Goal: Information Seeking & Learning: Learn about a topic

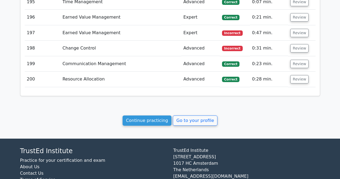
scroll to position [4039, 0]
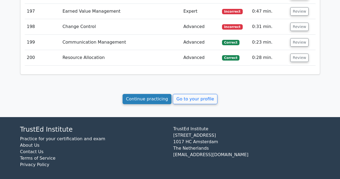
click at [156, 97] on link "Continue practicing" at bounding box center [146, 99] width 49 height 10
click at [157, 97] on link "Continue practicing" at bounding box center [146, 99] width 49 height 10
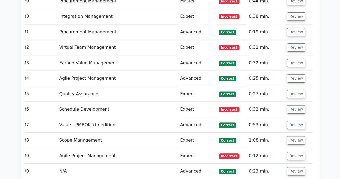
scroll to position [2172, 0]
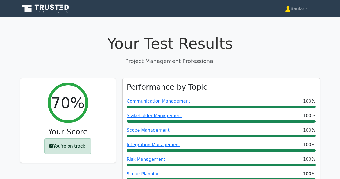
click at [48, 9] on icon at bounding box center [47, 7] width 4 height 5
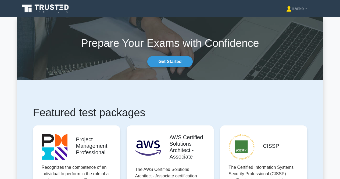
scroll to position [37, 0]
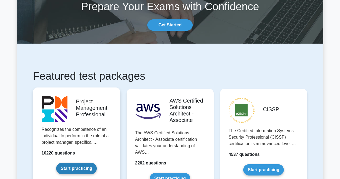
click at [82, 164] on link "Start practicing" at bounding box center [76, 167] width 41 height 11
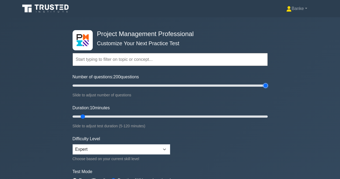
type input "200"
click at [265, 85] on input "Number of questions: 200 questions" at bounding box center [170, 85] width 195 height 6
drag, startPoint x: 266, startPoint y: 85, endPoint x: 282, endPoint y: 86, distance: 15.3
click at [267, 86] on input "Number of questions: 200 questions" at bounding box center [170, 85] width 195 height 6
type input "120"
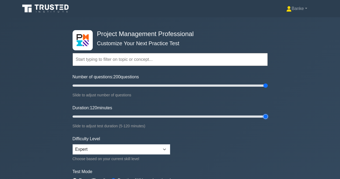
click at [265, 116] on input "Duration: 120 minutes" at bounding box center [170, 116] width 195 height 6
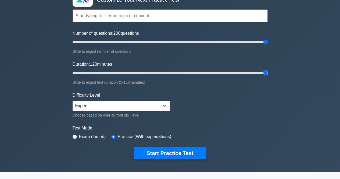
scroll to position [57, 0]
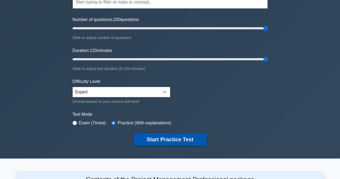
click at [197, 139] on button "Start Practice Test" at bounding box center [169, 139] width 73 height 12
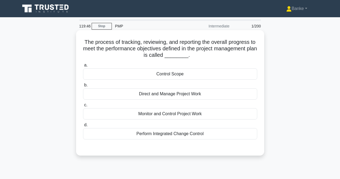
click at [172, 116] on div "Monitor and Control Project Work" at bounding box center [170, 113] width 174 height 11
click at [83, 107] on input "c. Monitor and Control Project Work" at bounding box center [83, 104] width 0 height 3
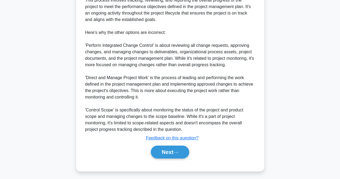
scroll to position [179, 0]
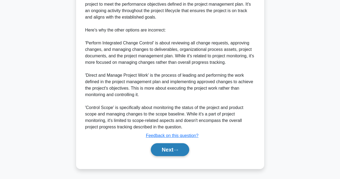
click at [163, 149] on button "Next" at bounding box center [170, 149] width 38 height 13
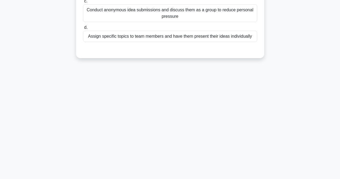
scroll to position [4, 0]
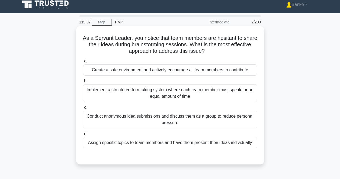
click at [188, 71] on div "Create a safe environment and actively encourage all team members to contribute" at bounding box center [170, 69] width 174 height 11
click at [83, 63] on input "a. Create a safe environment and actively encourage all team members to contrib…" at bounding box center [83, 60] width 0 height 3
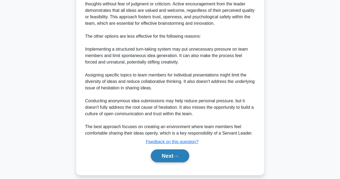
click at [158, 150] on button "Next" at bounding box center [170, 155] width 38 height 13
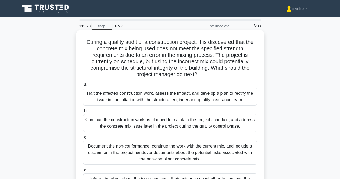
scroll to position [54, 0]
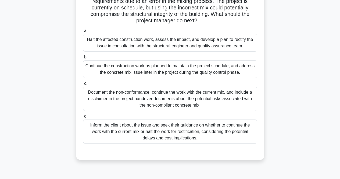
click at [191, 44] on div "Halt the affected construction work, assess the impact, and develop a plan to r…" at bounding box center [170, 43] width 174 height 18
click at [83, 32] on input "a. Halt the affected construction work, assess the impact, and develop a plan t…" at bounding box center [83, 30] width 0 height 3
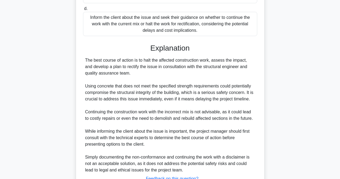
scroll to position [204, 0]
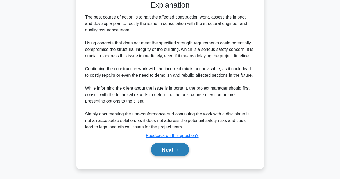
click at [162, 155] on button "Next" at bounding box center [170, 149] width 38 height 13
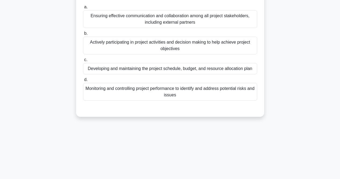
scroll to position [4, 0]
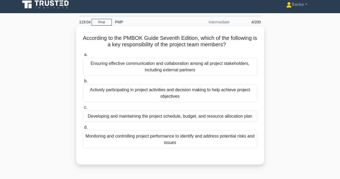
click at [191, 90] on div "Actively participating in project activities and decision making to help achiev…" at bounding box center [170, 93] width 174 height 18
click at [83, 83] on input "b. Actively participating in project activities and decision making to help ach…" at bounding box center [83, 80] width 0 height 3
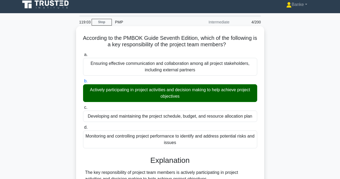
scroll to position [127, 0]
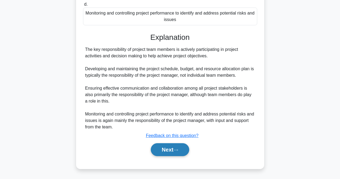
click at [164, 146] on button "Next" at bounding box center [170, 149] width 38 height 13
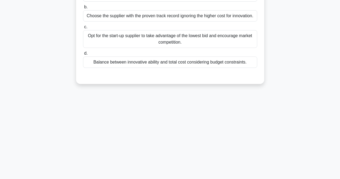
scroll to position [31, 0]
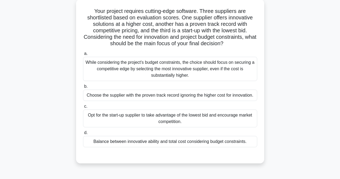
click at [188, 69] on div "While considering the project's budget constraints, the choice should focus on …" at bounding box center [170, 69] width 174 height 24
click at [83, 55] on input "a. While considering the project's budget constraints, the choice should focus …" at bounding box center [83, 53] width 0 height 3
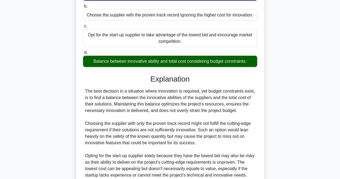
scroll to position [186, 0]
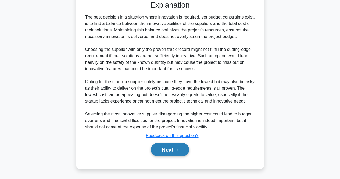
click at [168, 149] on button "Next" at bounding box center [170, 149] width 38 height 13
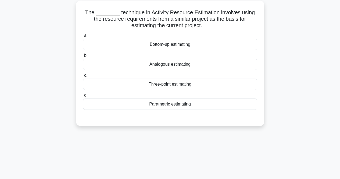
scroll to position [4, 0]
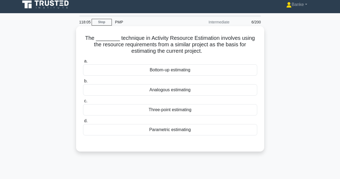
click at [188, 88] on div "Analogous estimating" at bounding box center [170, 89] width 174 height 11
click at [83, 83] on input "b. Analogous estimating" at bounding box center [83, 80] width 0 height 3
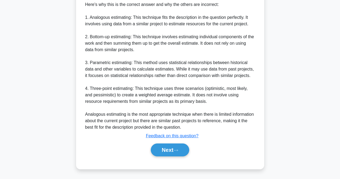
scroll to position [204, 0]
click at [165, 147] on button "Next" at bounding box center [170, 149] width 38 height 13
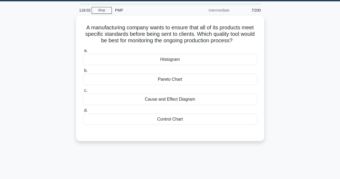
scroll to position [9, 0]
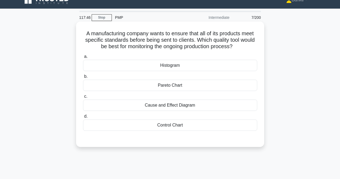
click at [191, 83] on div "Pareto Chart" at bounding box center [170, 84] width 174 height 11
click at [83, 78] on input "b. Pareto Chart" at bounding box center [83, 76] width 0 height 3
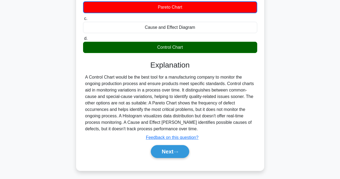
scroll to position [89, 0]
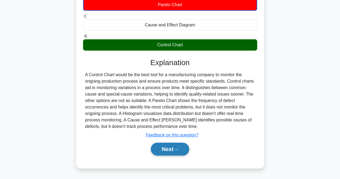
click at [165, 149] on button "Next" at bounding box center [170, 148] width 38 height 13
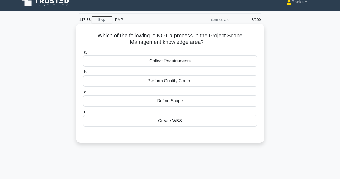
scroll to position [0, 0]
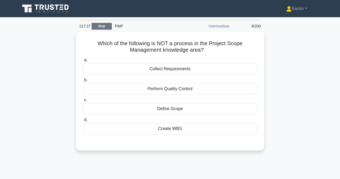
click at [107, 27] on link "Stop" at bounding box center [102, 26] width 20 height 7
click at [100, 28] on link "Stop" at bounding box center [102, 26] width 20 height 7
click at [106, 27] on link "Stop" at bounding box center [102, 26] width 20 height 7
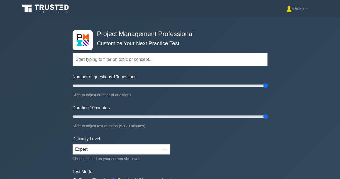
select select "expert"
type input "200"
drag, startPoint x: 263, startPoint y: 84, endPoint x: 277, endPoint y: 85, distance: 13.7
click at [267, 85] on input "Number of questions: 200 questions" at bounding box center [170, 85] width 195 height 6
type input "120"
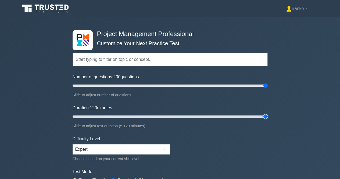
drag, startPoint x: 263, startPoint y: 115, endPoint x: 274, endPoint y: 110, distance: 12.1
click at [267, 113] on input "Duration: 120 minutes" at bounding box center [170, 116] width 195 height 6
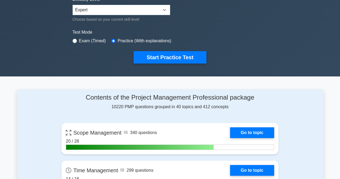
scroll to position [134, 0]
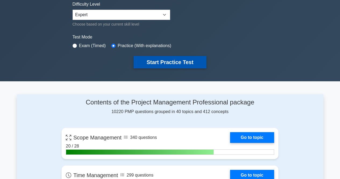
click at [176, 64] on button "Start Practice Test" at bounding box center [169, 62] width 73 height 12
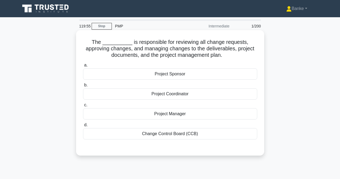
click at [186, 113] on div "Project Manager" at bounding box center [170, 113] width 174 height 11
click at [83, 107] on input "c. Project Manager" at bounding box center [83, 104] width 0 height 3
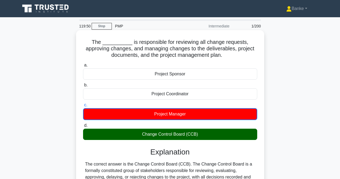
scroll to position [81, 0]
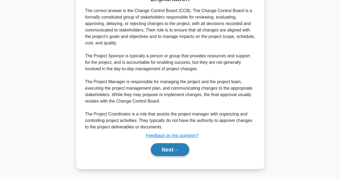
click at [180, 152] on button "Next" at bounding box center [170, 149] width 38 height 13
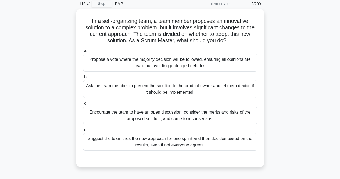
scroll to position [4, 0]
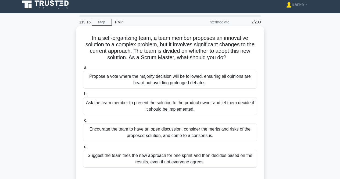
click at [179, 74] on div "Propose a vote where the majority decision will be followed, ensuring all opini…" at bounding box center [170, 80] width 174 height 18
click at [83, 69] on input "a. Propose a vote where the majority decision will be followed, ensuring all op…" at bounding box center [83, 67] width 0 height 3
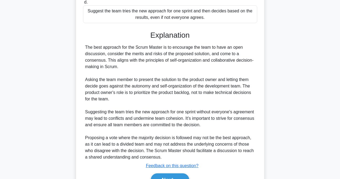
scroll to position [161, 0]
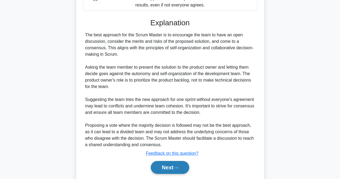
click at [175, 167] on button "Next" at bounding box center [170, 167] width 38 height 13
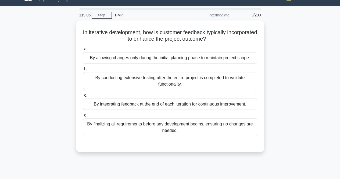
scroll to position [0, 0]
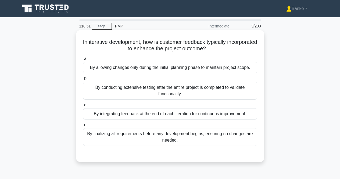
click at [208, 112] on div "By integrating feedback at the end of each iteration for continuous improvement." at bounding box center [170, 113] width 174 height 11
click at [83, 107] on input "c. By integrating feedback at the end of each iteration for continuous improvem…" at bounding box center [83, 104] width 0 height 3
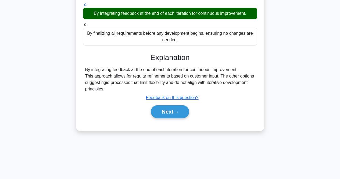
scroll to position [107, 0]
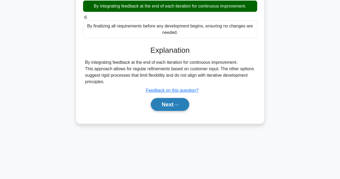
click at [173, 106] on button "Next" at bounding box center [170, 104] width 38 height 13
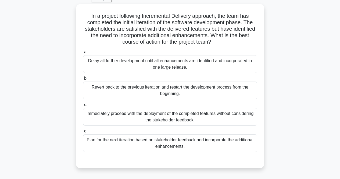
scroll to position [27, 0]
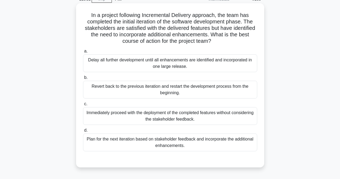
click at [202, 150] on div "Plan for the next iteration based on stakeholder feedback and incorporate the a…" at bounding box center [170, 142] width 174 height 18
click at [83, 132] on input "d. Plan for the next iteration based on stakeholder feedback and incorporate th…" at bounding box center [83, 129] width 0 height 3
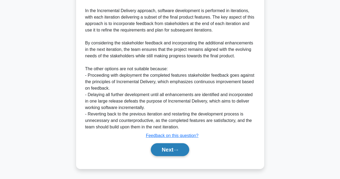
click at [171, 150] on button "Next" at bounding box center [170, 149] width 38 height 13
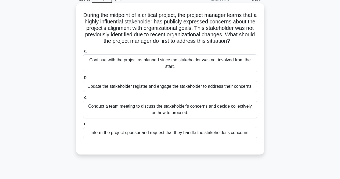
click at [205, 90] on div "Update the stakeholder register and engage the stakeholder to address their con…" at bounding box center [170, 86] width 174 height 11
click at [83, 79] on input "b. Update the stakeholder register and engage the stakeholder to address their …" at bounding box center [83, 77] width 0 height 3
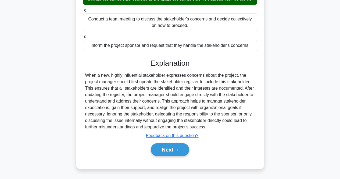
scroll to position [121, 0]
click at [178, 150] on icon at bounding box center [175, 149] width 5 height 3
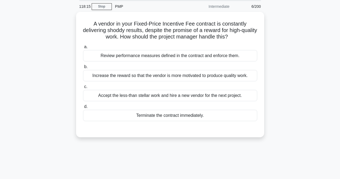
scroll to position [4, 0]
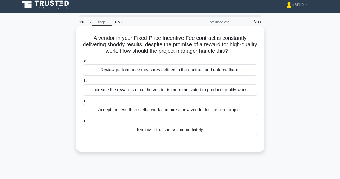
click at [228, 71] on div "Review performance measures defined in the contract and enforce them." at bounding box center [170, 69] width 174 height 11
click at [83, 63] on input "a. Review performance measures defined in the contract and enforce them." at bounding box center [83, 60] width 0 height 3
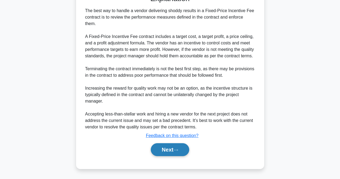
click at [169, 150] on button "Next" at bounding box center [170, 149] width 38 height 13
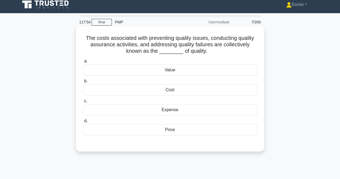
click at [188, 67] on div "Value" at bounding box center [170, 69] width 174 height 11
click at [83, 63] on input "a. Value" at bounding box center [83, 60] width 0 height 3
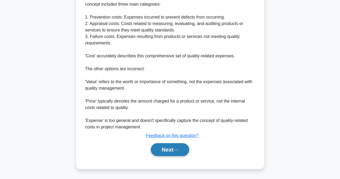
click at [165, 148] on button "Next" at bounding box center [170, 149] width 38 height 13
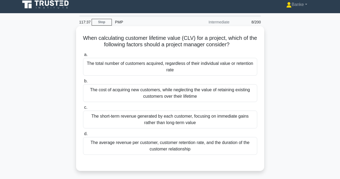
click at [162, 144] on div "The average revenue per customer, customer retention rate, and the duration of …" at bounding box center [170, 146] width 174 height 18
click at [83, 135] on input "d. The average revenue per customer, customer retention rate, and the duration …" at bounding box center [83, 133] width 0 height 3
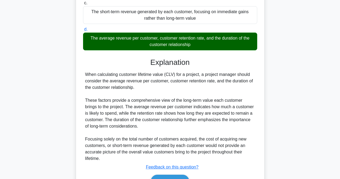
scroll to position [138, 0]
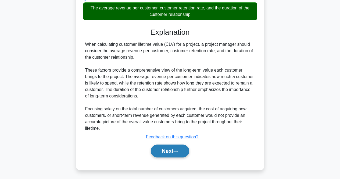
click at [187, 151] on button "Next" at bounding box center [170, 150] width 38 height 13
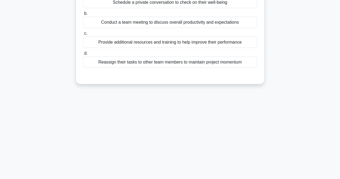
scroll to position [31, 0]
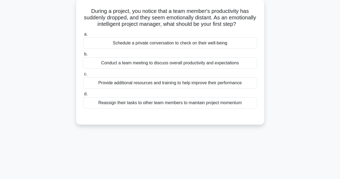
click at [210, 49] on div "Schedule a private conversation to check on their well-being" at bounding box center [170, 42] width 174 height 11
click at [83, 36] on input "a. Schedule a private conversation to check on their well-being" at bounding box center [83, 33] width 0 height 3
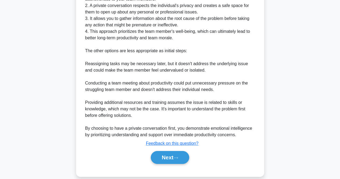
scroll to position [219, 0]
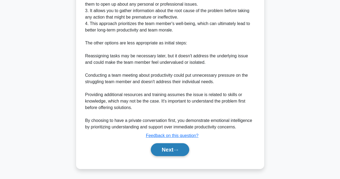
click at [172, 153] on button "Next" at bounding box center [170, 149] width 38 height 13
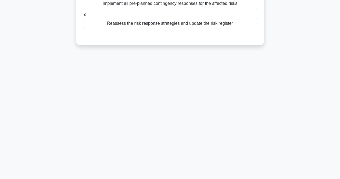
scroll to position [4, 0]
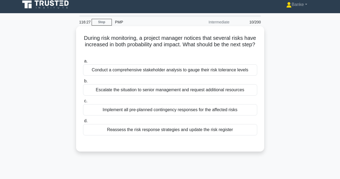
click at [169, 129] on div "Reassess the risk response strategies and update the risk register" at bounding box center [170, 129] width 174 height 11
click at [83, 122] on input "d. Reassess the risk response strategies and update the risk register" at bounding box center [83, 120] width 0 height 3
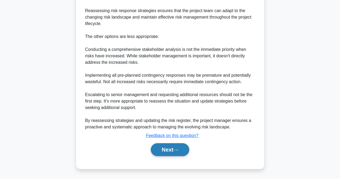
click at [170, 144] on button "Next" at bounding box center [170, 149] width 38 height 13
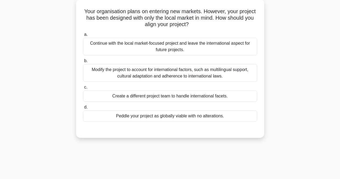
scroll to position [31, 0]
click at [213, 69] on div "Modify the project to account for international factors, such as multilingual s…" at bounding box center [170, 73] width 174 height 18
click at [83, 62] on input "b. Modify the project to account for international factors, such as multilingua…" at bounding box center [83, 60] width 0 height 3
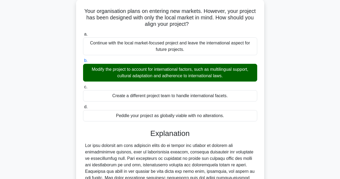
scroll to position [127, 0]
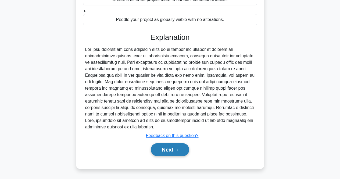
click at [177, 147] on button "Next" at bounding box center [170, 149] width 38 height 13
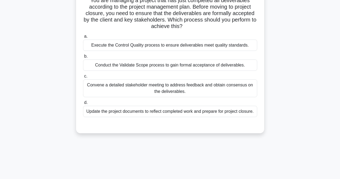
scroll to position [0, 0]
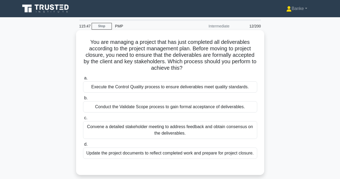
click at [194, 109] on div "Conduct the Validate Scope process to gain formal acceptance of deliverables." at bounding box center [170, 106] width 174 height 11
click at [83, 100] on input "b. Conduct the Validate Scope process to gain formal acceptance of deliverables." at bounding box center [83, 97] width 0 height 3
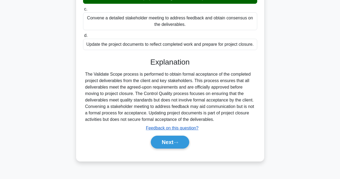
scroll to position [111, 0]
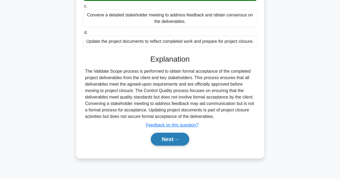
click at [177, 137] on button "Next" at bounding box center [170, 138] width 38 height 13
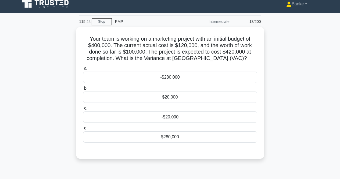
scroll to position [4, 0]
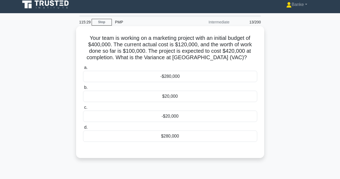
click at [158, 114] on div "-$20,000" at bounding box center [170, 115] width 174 height 11
click at [83, 109] on input "c. -$20,000" at bounding box center [83, 107] width 0 height 3
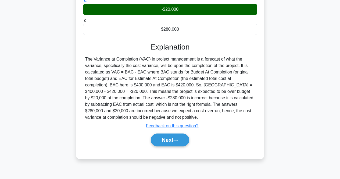
scroll to position [111, 0]
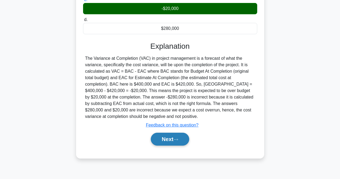
click at [165, 135] on button "Next" at bounding box center [170, 138] width 38 height 13
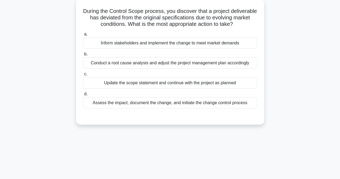
scroll to position [4, 0]
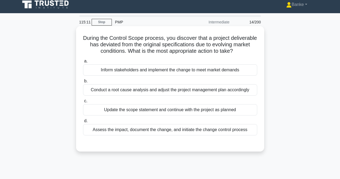
click at [165, 135] on div "Assess the impact, document the change, and initiate the change control process" at bounding box center [170, 129] width 174 height 11
click at [83, 122] on input "d. Assess the impact, document the change, and initiate the change control proc…" at bounding box center [83, 120] width 0 height 3
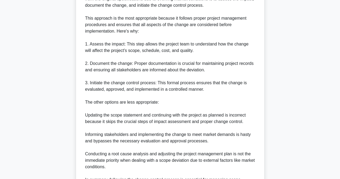
scroll to position [237, 0]
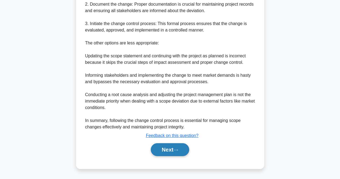
click at [167, 147] on button "Next" at bounding box center [170, 149] width 38 height 13
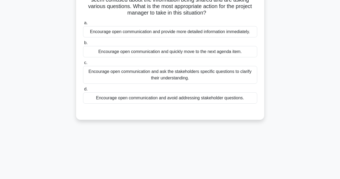
scroll to position [31, 0]
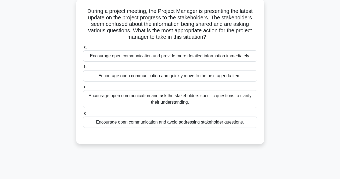
click at [194, 54] on div "Encourage open communication and provide more detailed information immediately." at bounding box center [170, 55] width 174 height 11
click at [83, 49] on input "a. Encourage open communication and provide more detailed information immediate…" at bounding box center [83, 46] width 0 height 3
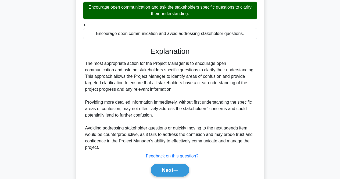
scroll to position [140, 0]
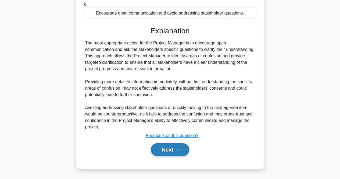
click at [163, 146] on button "Next" at bounding box center [170, 149] width 38 height 13
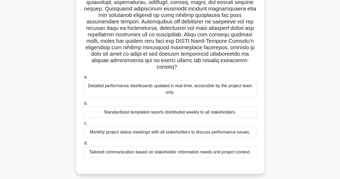
scroll to position [85, 0]
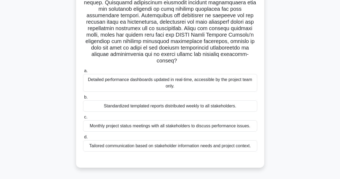
click at [170, 145] on div "Tailored communication based on stakeholder information needs and project conte…" at bounding box center [170, 145] width 174 height 11
click at [83, 139] on input "d. Tailored communication based on stakeholder information needs and project co…" at bounding box center [83, 136] width 0 height 3
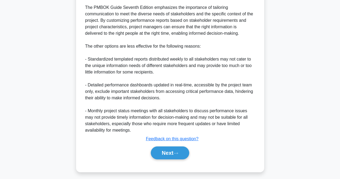
scroll to position [273, 0]
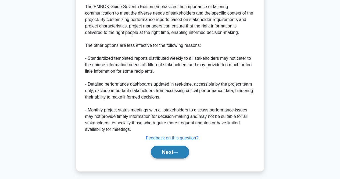
click at [160, 154] on button "Next" at bounding box center [170, 151] width 38 height 13
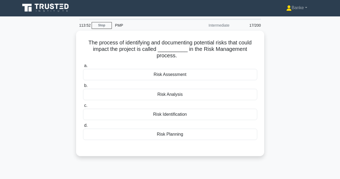
scroll to position [0, 0]
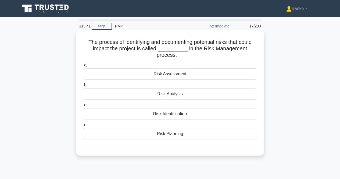
click at [190, 118] on div "Risk Identification" at bounding box center [170, 113] width 174 height 11
click at [83, 107] on input "c. Risk Identification" at bounding box center [83, 104] width 0 height 3
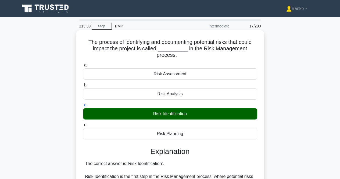
scroll to position [134, 0]
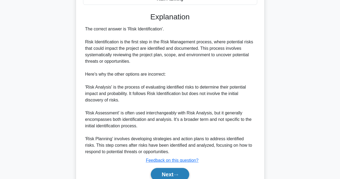
click at [171, 176] on button "Next" at bounding box center [170, 174] width 38 height 13
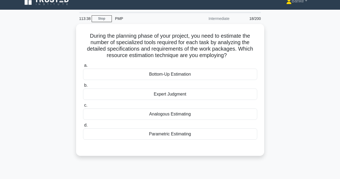
scroll to position [4, 0]
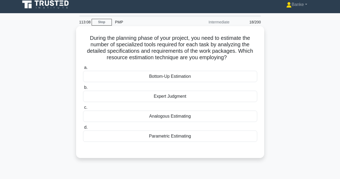
click at [204, 77] on div "Bottom-Up Estimation" at bounding box center [170, 76] width 174 height 11
click at [83, 69] on input "a. Bottom-Up Estimation" at bounding box center [83, 67] width 0 height 3
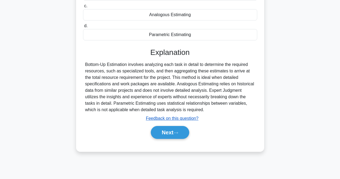
scroll to position [111, 0]
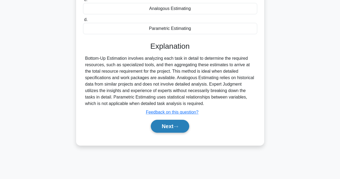
click at [185, 124] on button "Next" at bounding box center [170, 126] width 38 height 13
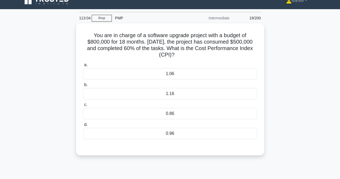
scroll to position [4, 0]
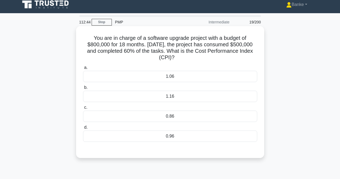
click at [193, 96] on div "1.16" at bounding box center [170, 95] width 174 height 11
click at [83, 89] on input "b. 1.16" at bounding box center [83, 87] width 0 height 3
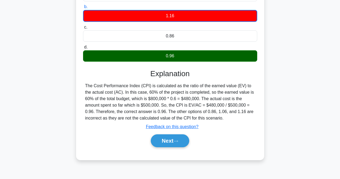
scroll to position [58, 0]
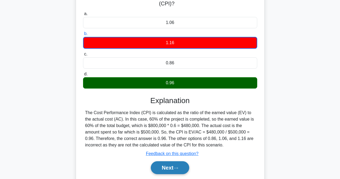
click at [179, 166] on button "Next" at bounding box center [170, 167] width 38 height 13
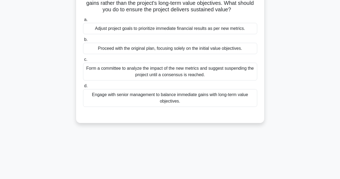
scroll to position [0, 0]
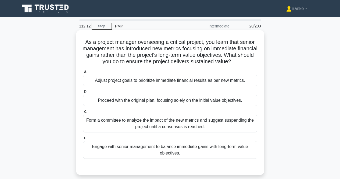
click at [187, 156] on div "Engage with senior management to balance immediate gains with long-term value o…" at bounding box center [170, 150] width 174 height 18
click at [83, 139] on input "d. Engage with senior management to balance immediate gains with long-term valu…" at bounding box center [83, 137] width 0 height 3
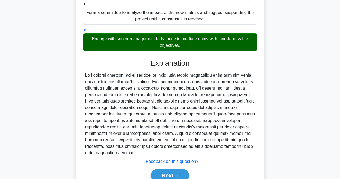
scroll to position [133, 0]
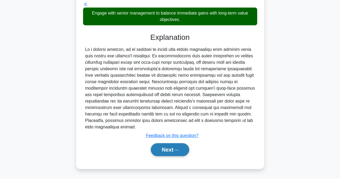
click at [178, 146] on button "Next" at bounding box center [170, 149] width 38 height 13
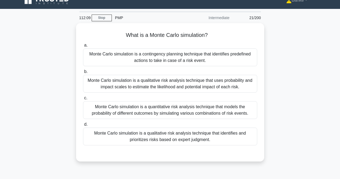
scroll to position [4, 0]
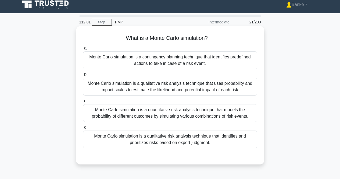
click at [174, 115] on div "Monte Carlo simulation is a quantitative risk analysis technique that models th…" at bounding box center [170, 113] width 174 height 18
click at [83, 103] on input "c. Monte Carlo simulation is a quantitative risk analysis technique that models…" at bounding box center [83, 100] width 0 height 3
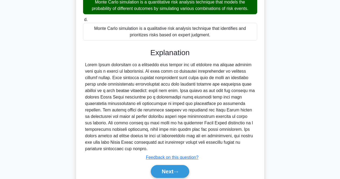
scroll to position [133, 0]
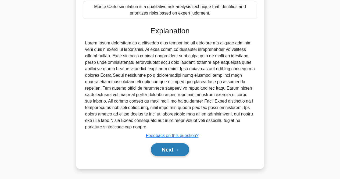
click at [173, 151] on button "Next" at bounding box center [170, 149] width 38 height 13
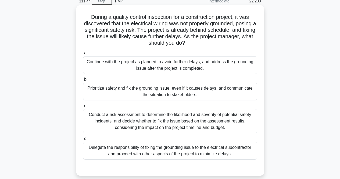
scroll to position [31, 0]
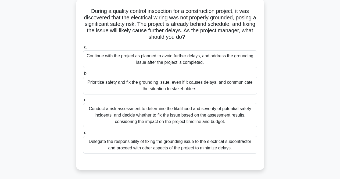
click at [184, 119] on div "Conduct a risk assessment to determine the likelihood and severity of potential…" at bounding box center [170, 115] width 174 height 24
click at [83, 102] on input "c. Conduct a risk assessment to determine the likelihood and severity of potent…" at bounding box center [83, 99] width 0 height 3
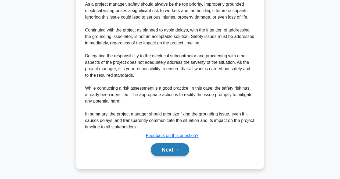
click at [175, 150] on button "Next" at bounding box center [170, 149] width 38 height 13
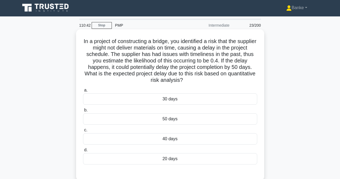
scroll to position [0, 0]
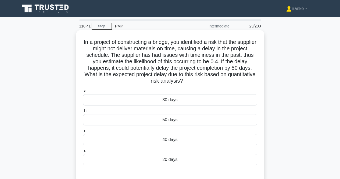
click at [175, 153] on label "d. 20 days" at bounding box center [170, 156] width 174 height 18
click at [83, 152] on input "d. 20 days" at bounding box center [83, 150] width 0 height 3
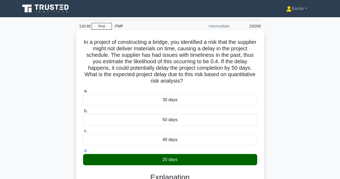
scroll to position [81, 0]
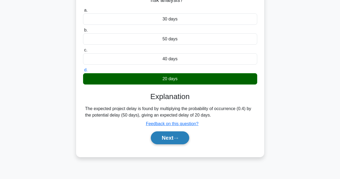
click at [177, 138] on icon at bounding box center [175, 137] width 5 height 3
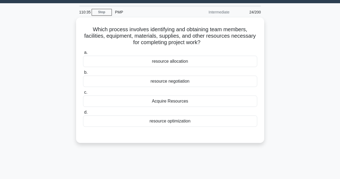
scroll to position [0, 0]
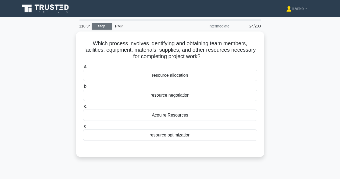
click at [102, 26] on link "Stop" at bounding box center [102, 26] width 20 height 7
click at [104, 25] on link "Stop" at bounding box center [102, 26] width 20 height 7
